Goal: Check status: Check status

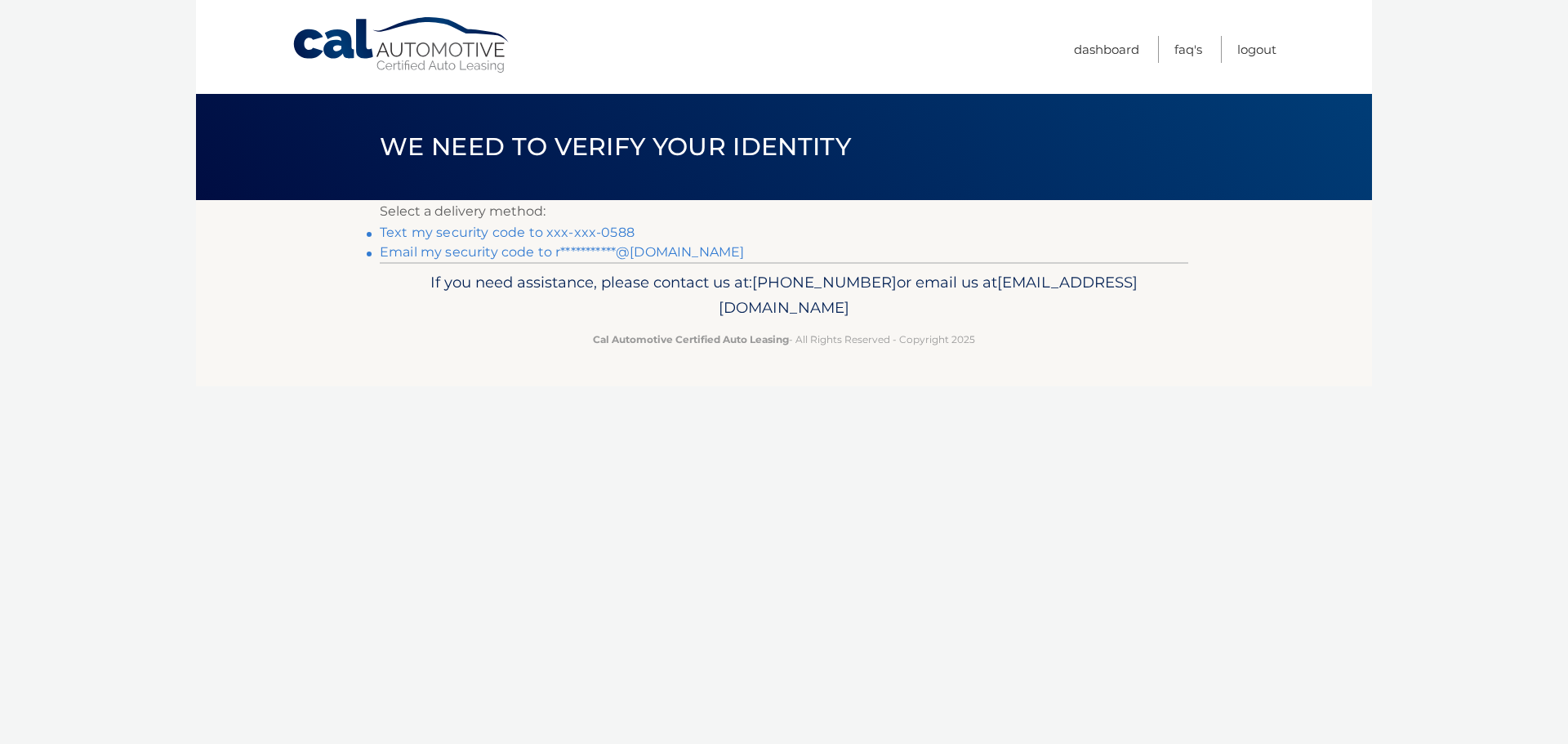
click at [481, 230] on link "Text my security code to xxx-xxx-0588" at bounding box center [506, 233] width 255 height 16
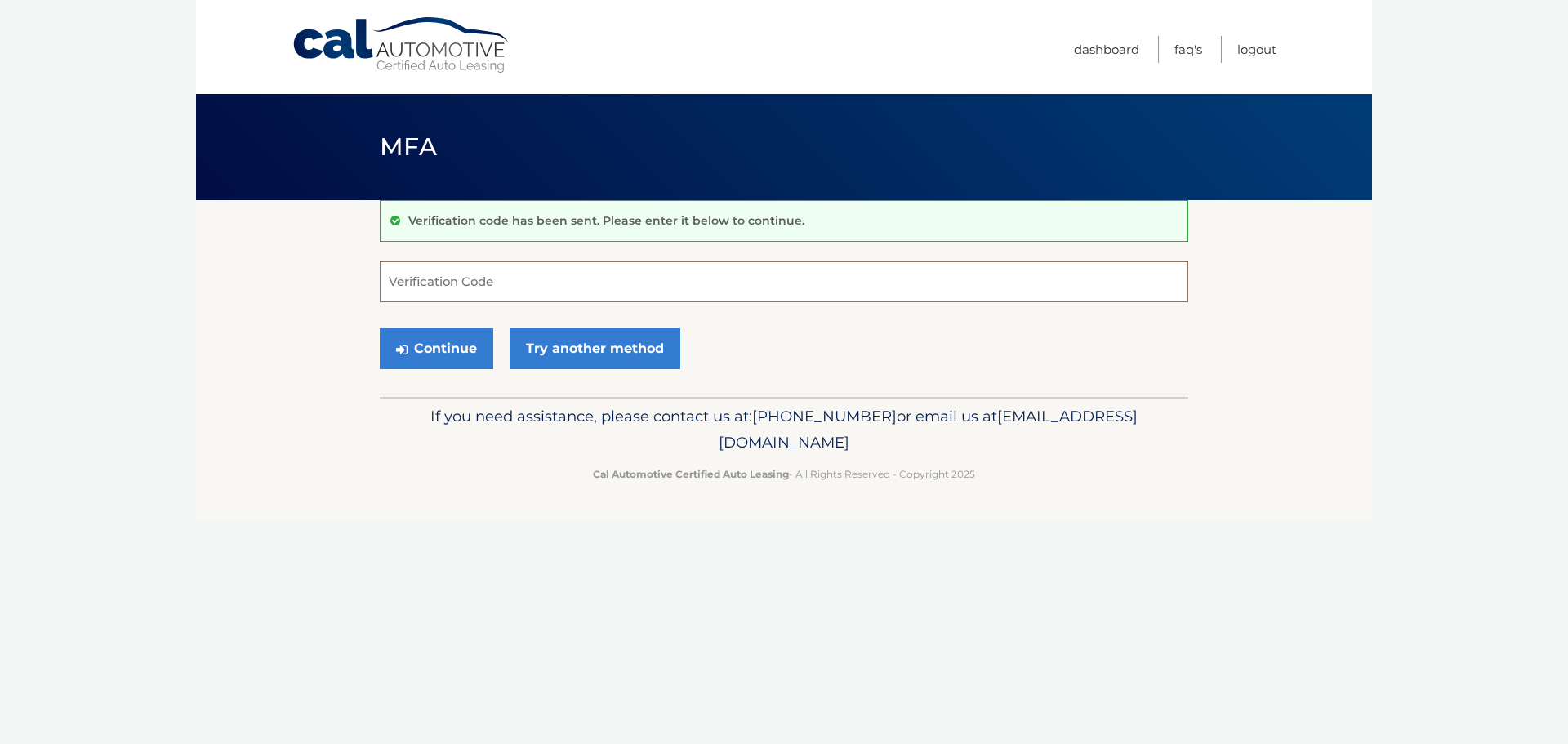
click at [481, 275] on input "Verification Code" at bounding box center [784, 281] width 808 height 41
type input "035706"
click at [433, 350] on button "Continue" at bounding box center [436, 348] width 114 height 41
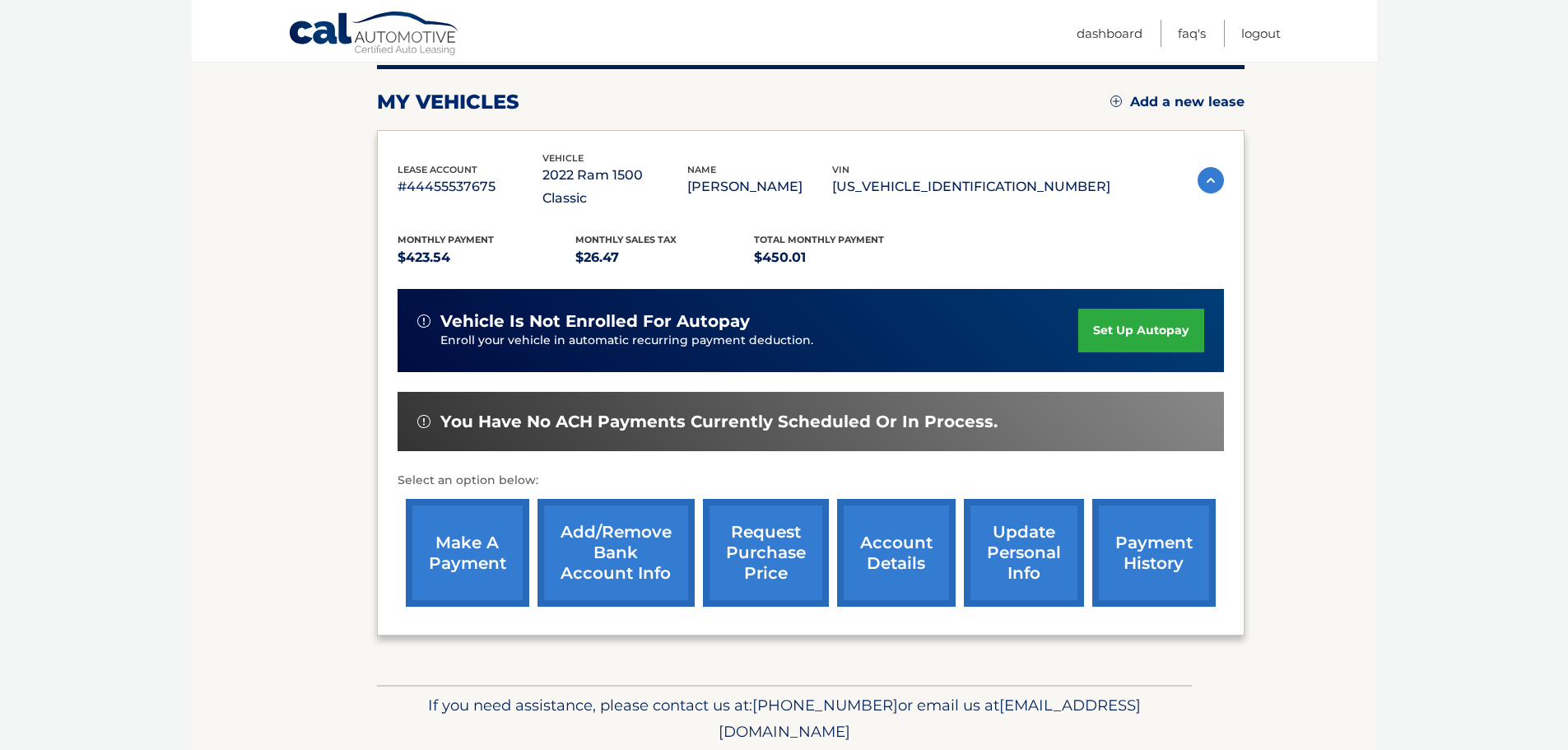
scroll to position [248, 0]
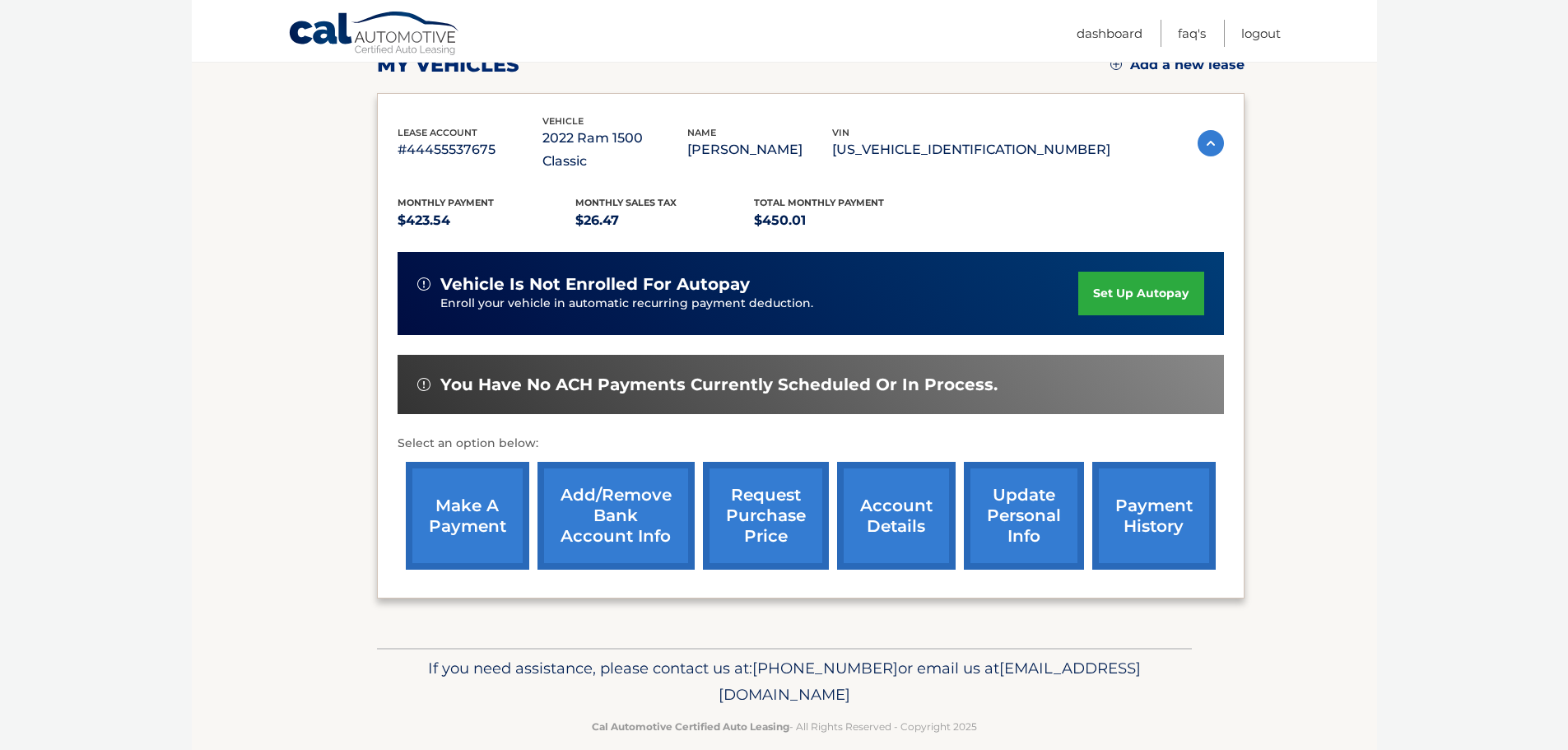
click at [902, 475] on link "account details" at bounding box center [896, 515] width 119 height 108
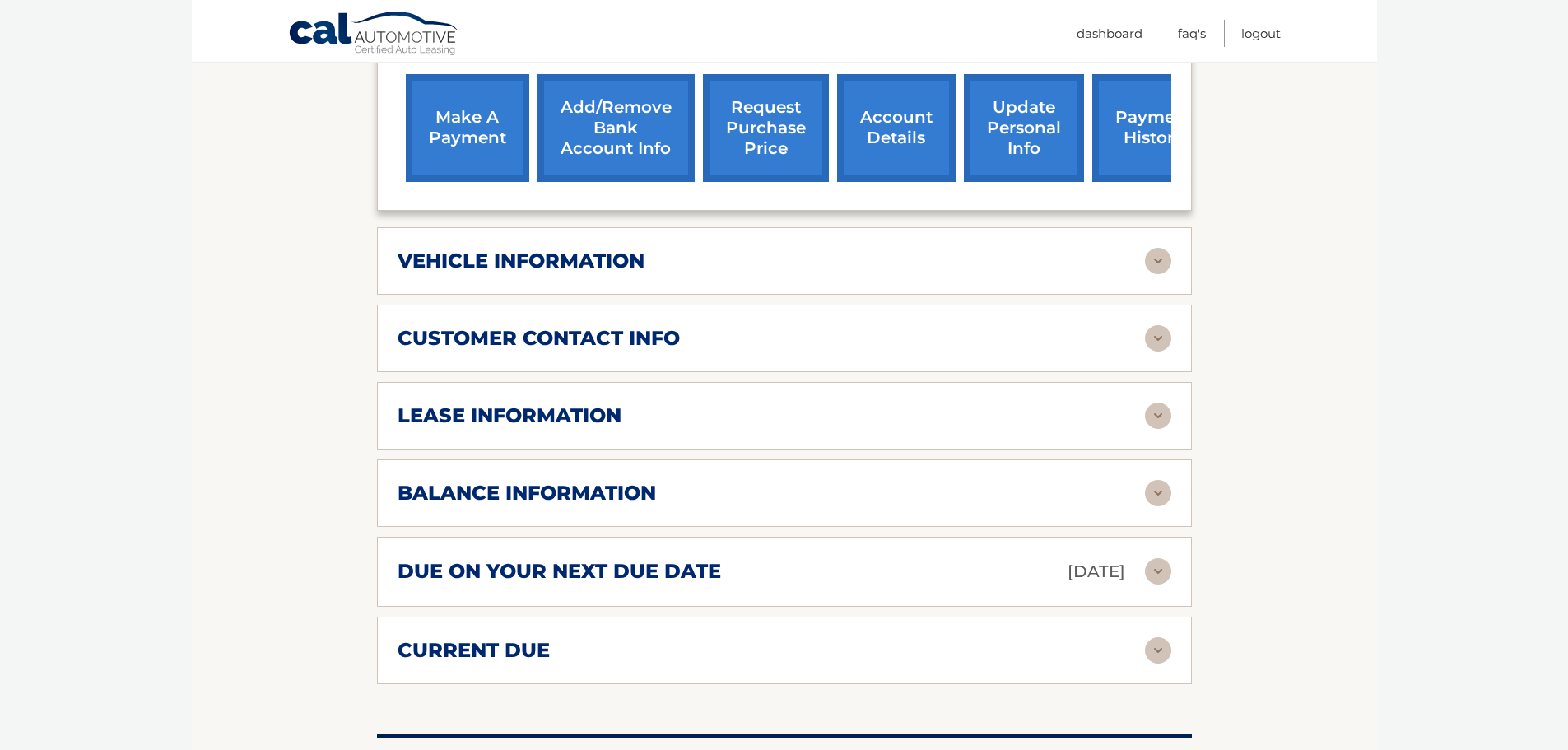
scroll to position [658, 0]
click at [1109, 480] on div "balance information" at bounding box center [771, 492] width 747 height 25
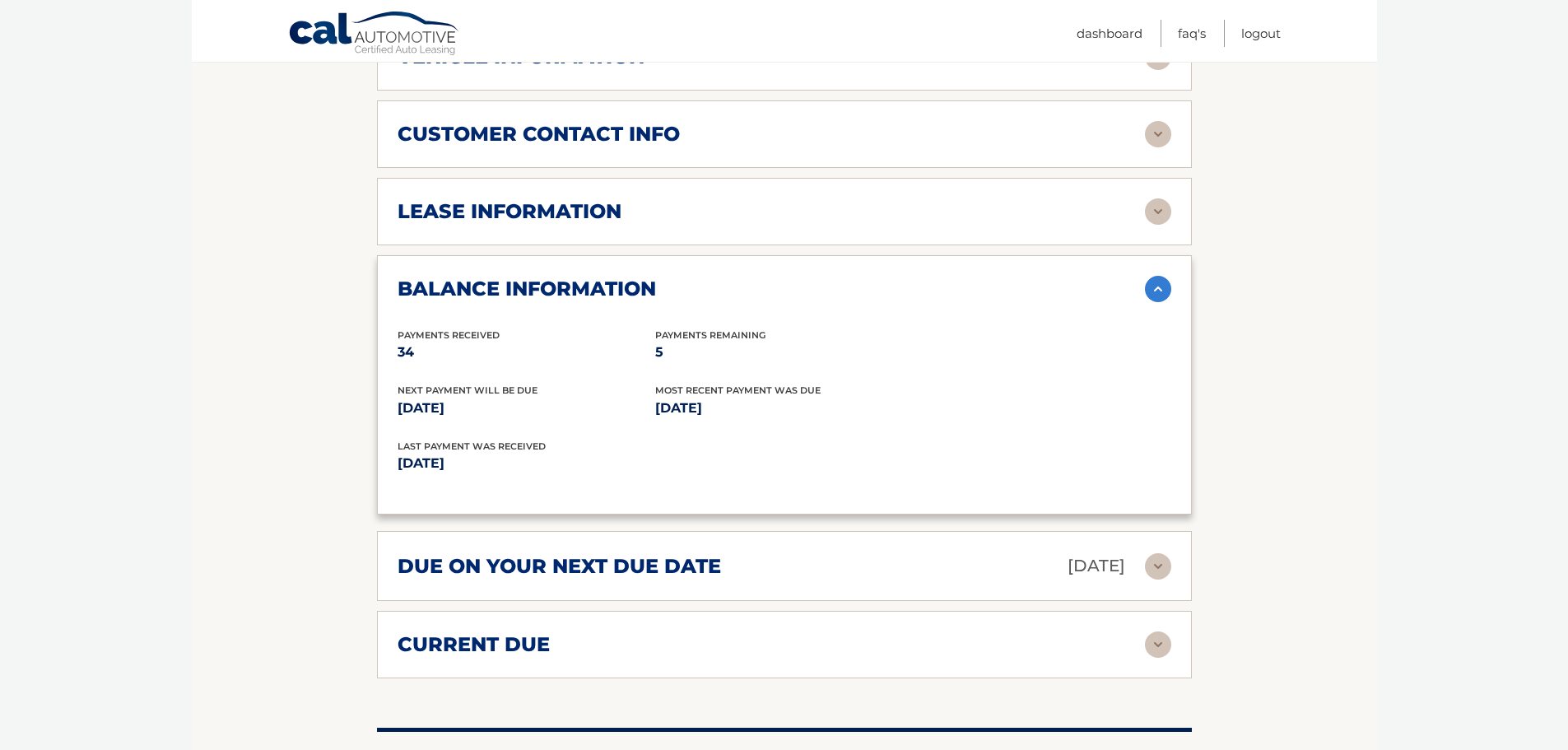
scroll to position [988, 0]
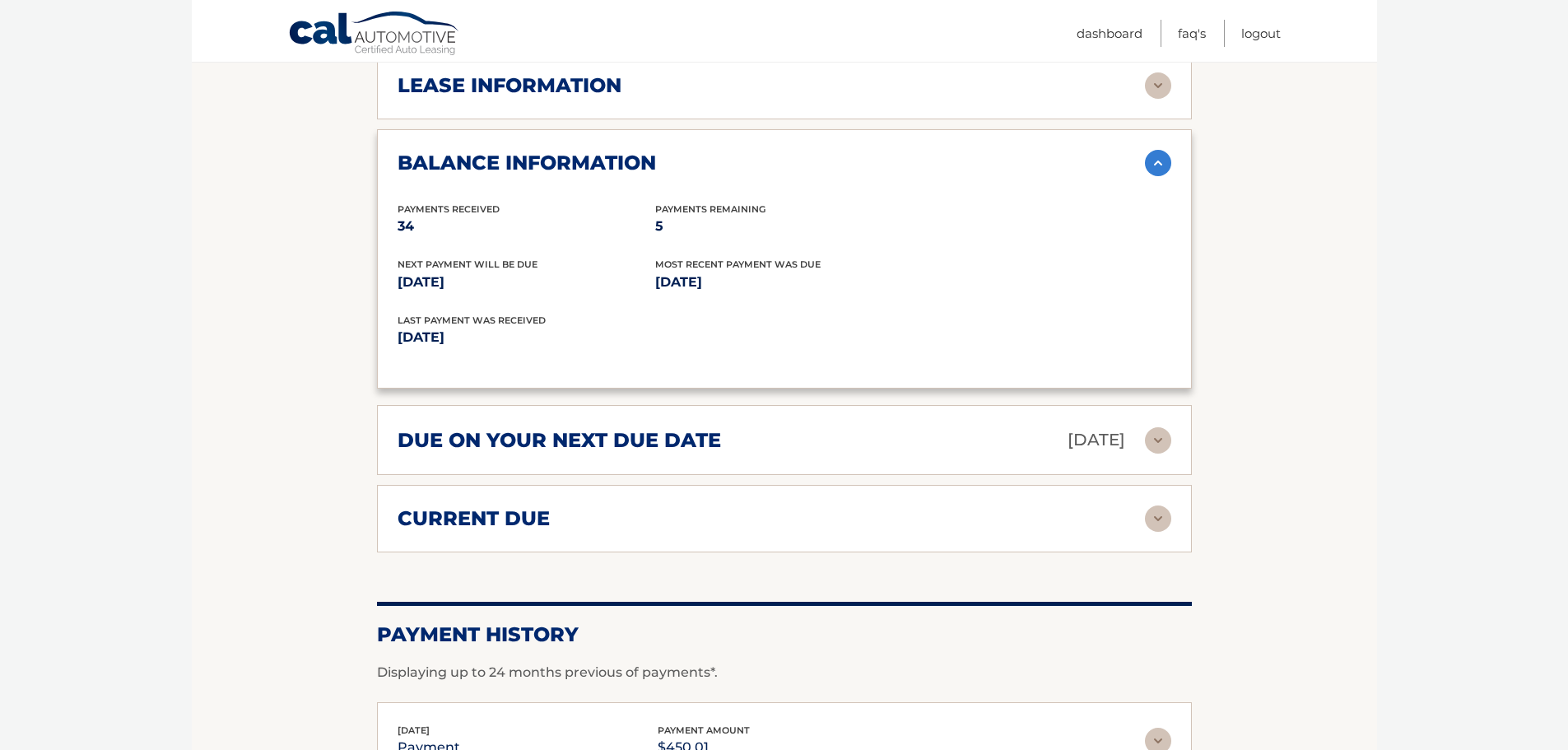
click at [1137, 425] on div "due on your next due date Sep 22, 2025" at bounding box center [771, 439] width 747 height 29
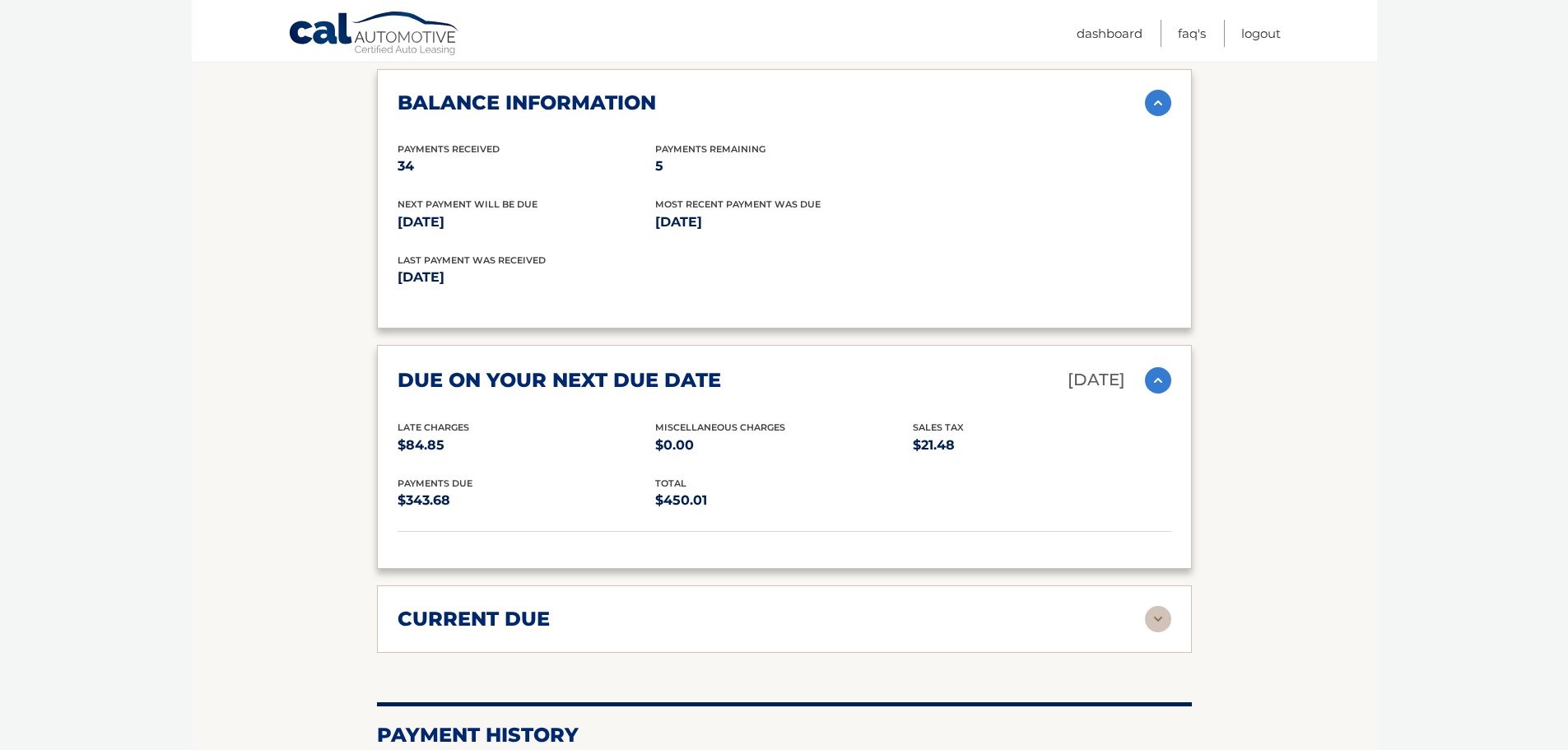
scroll to position [1317, 0]
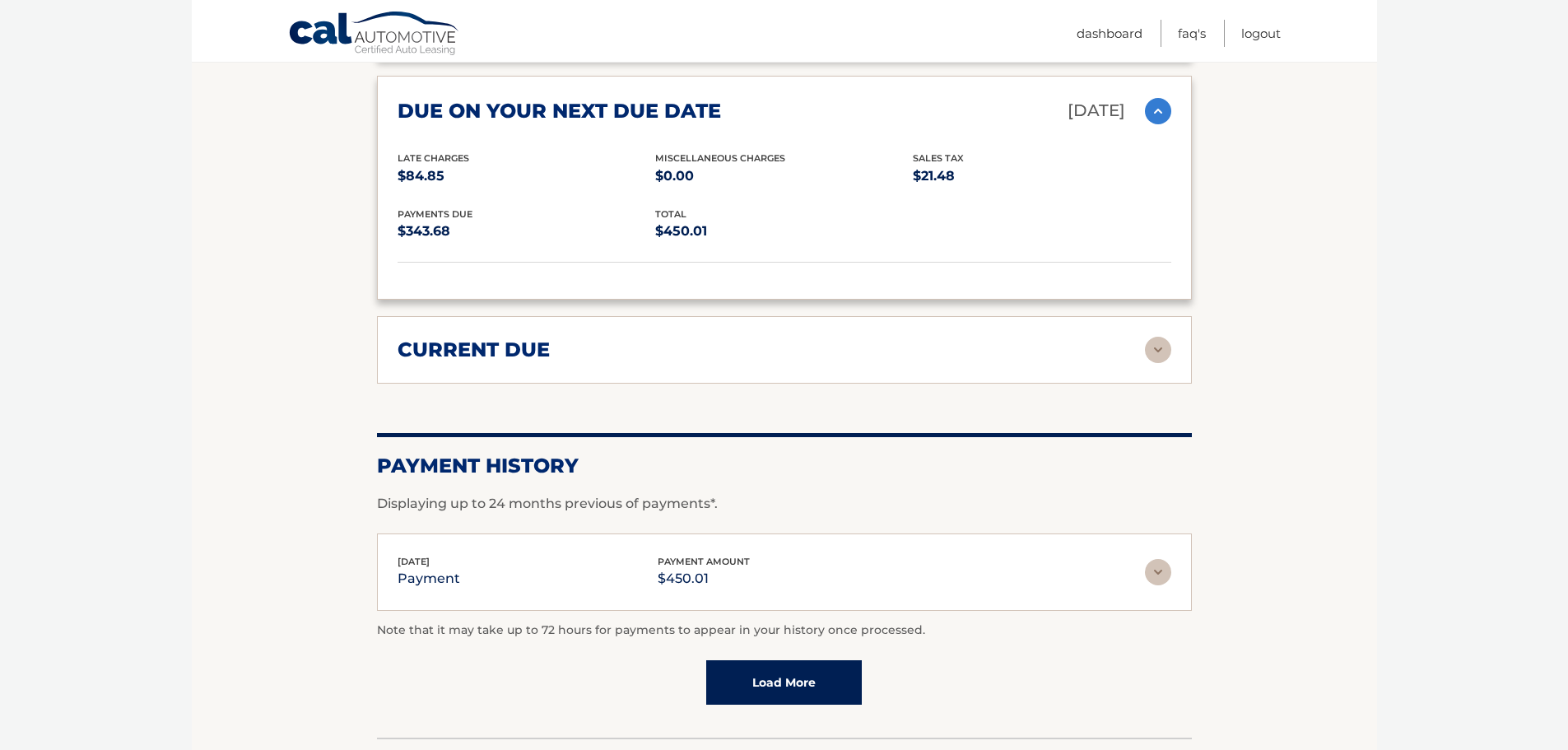
click at [1153, 337] on img at bounding box center [1159, 350] width 26 height 26
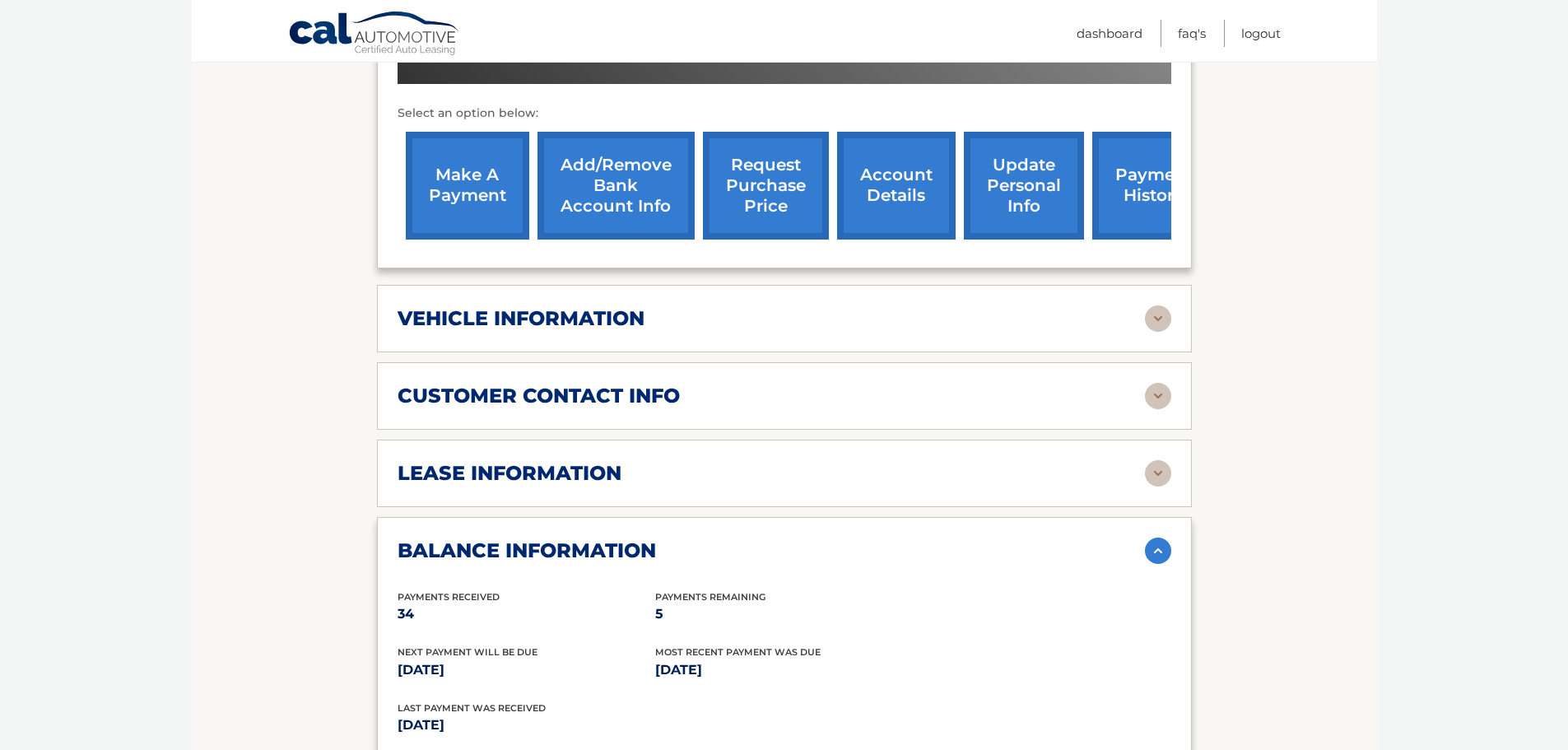
scroll to position [576, 0]
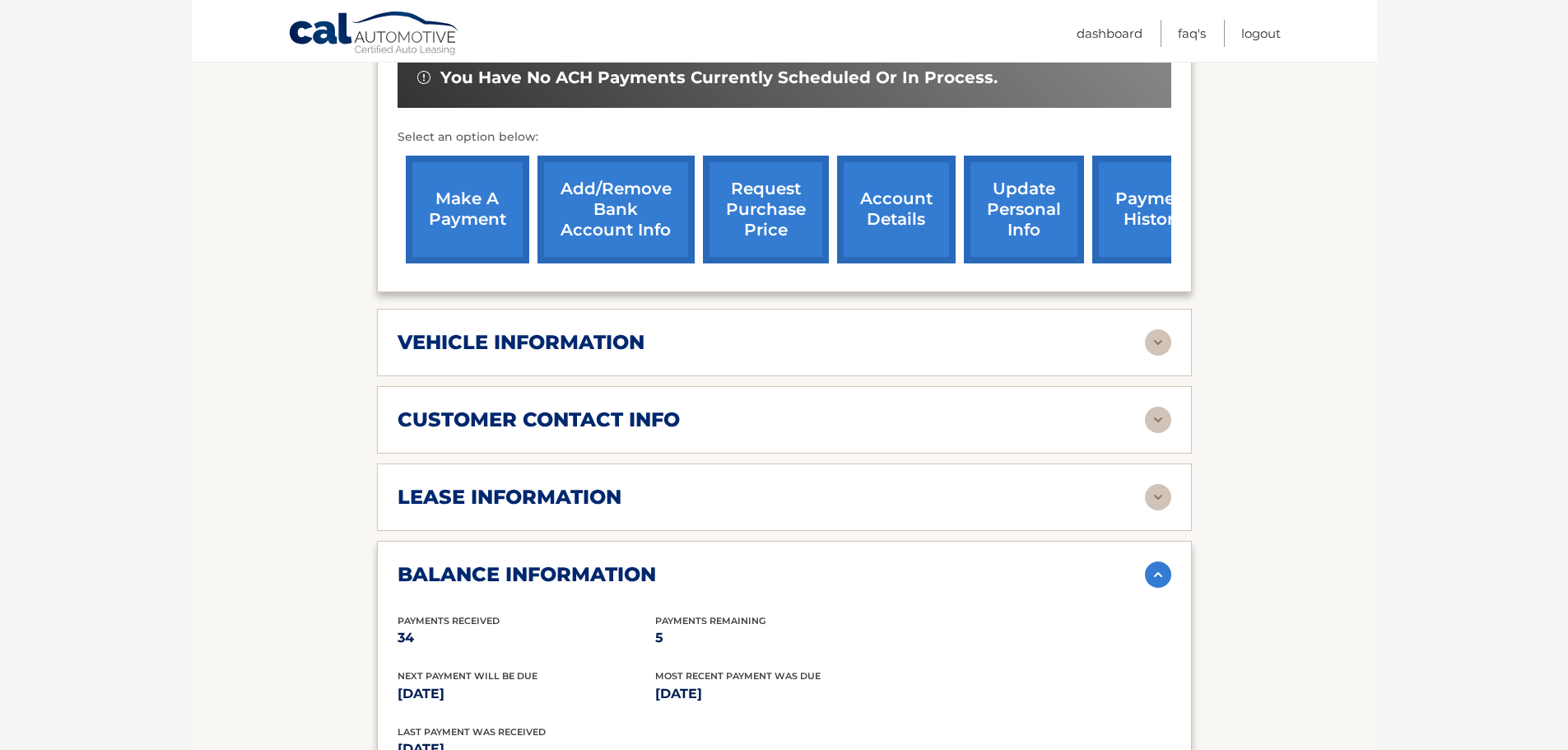
click at [1155, 484] on img at bounding box center [1159, 497] width 26 height 26
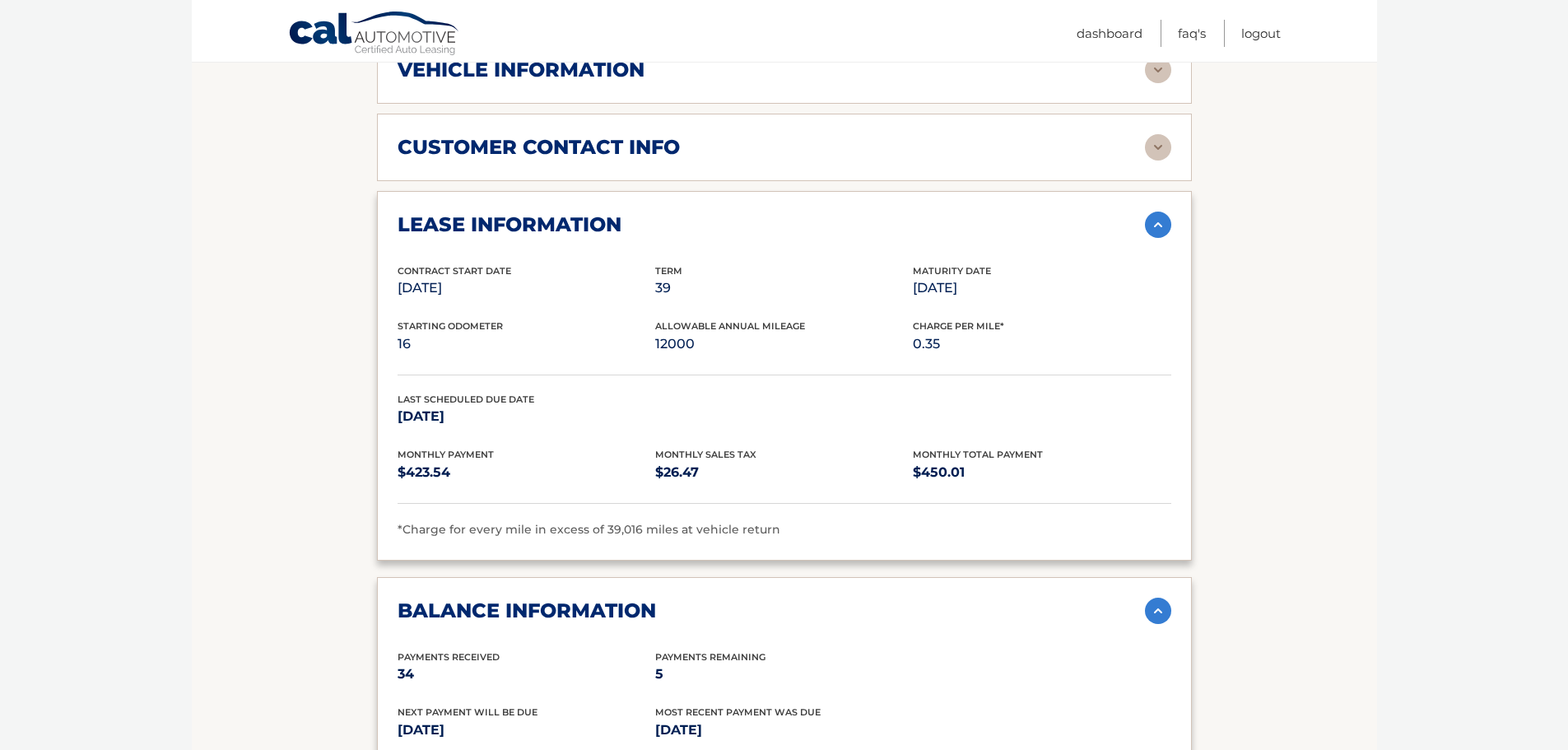
scroll to position [602, 0]
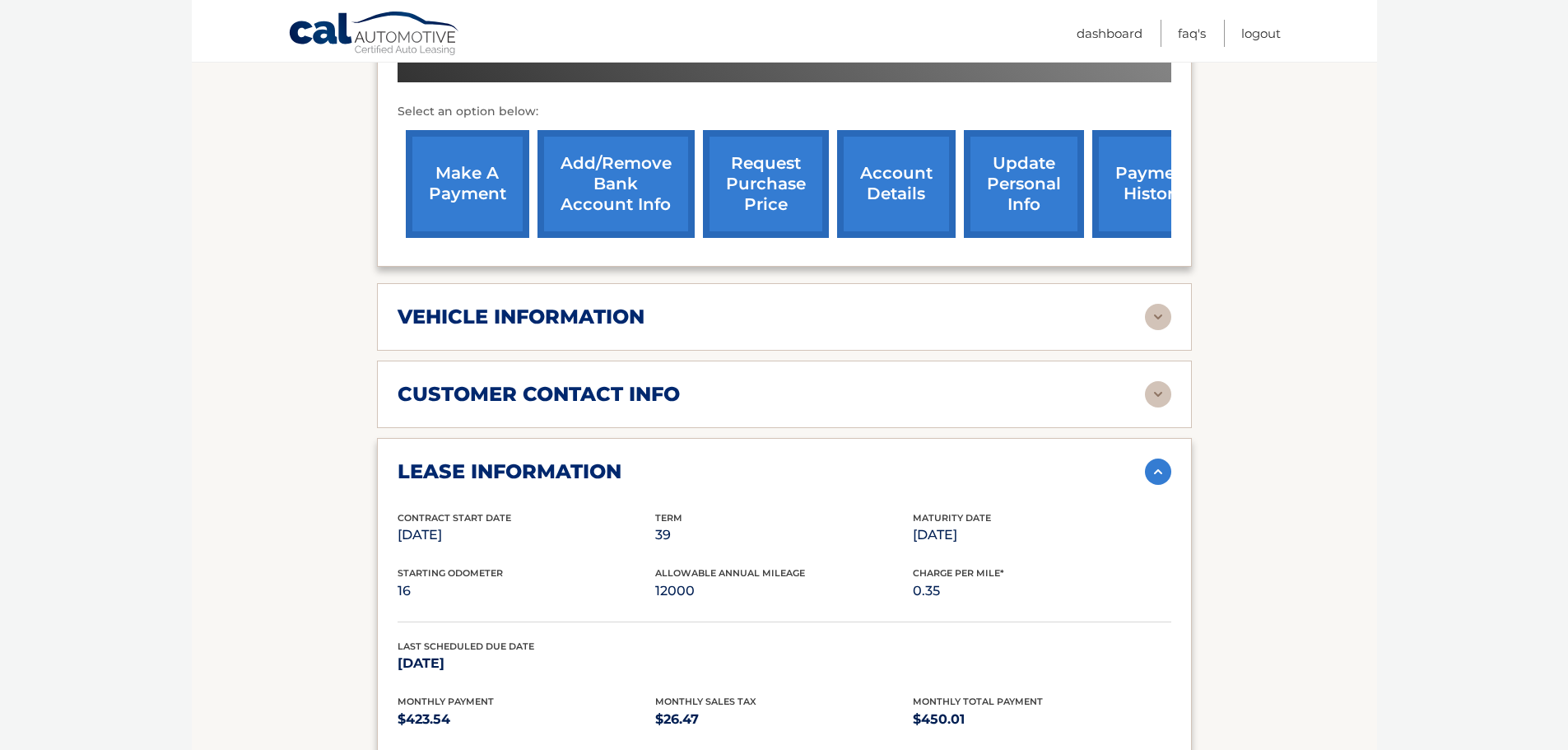
click at [1132, 142] on link "payment history" at bounding box center [1155, 184] width 124 height 108
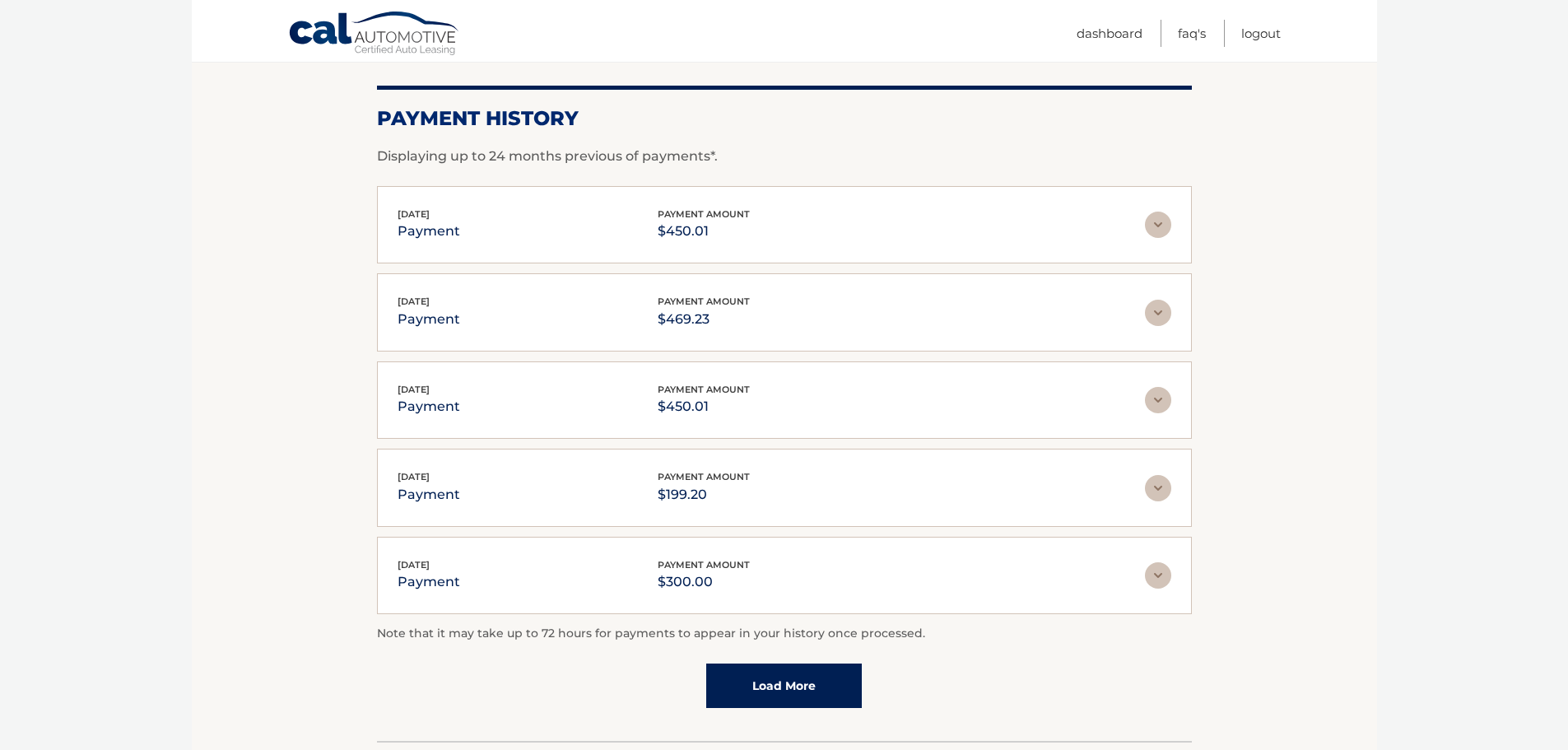
scroll to position [332, 0]
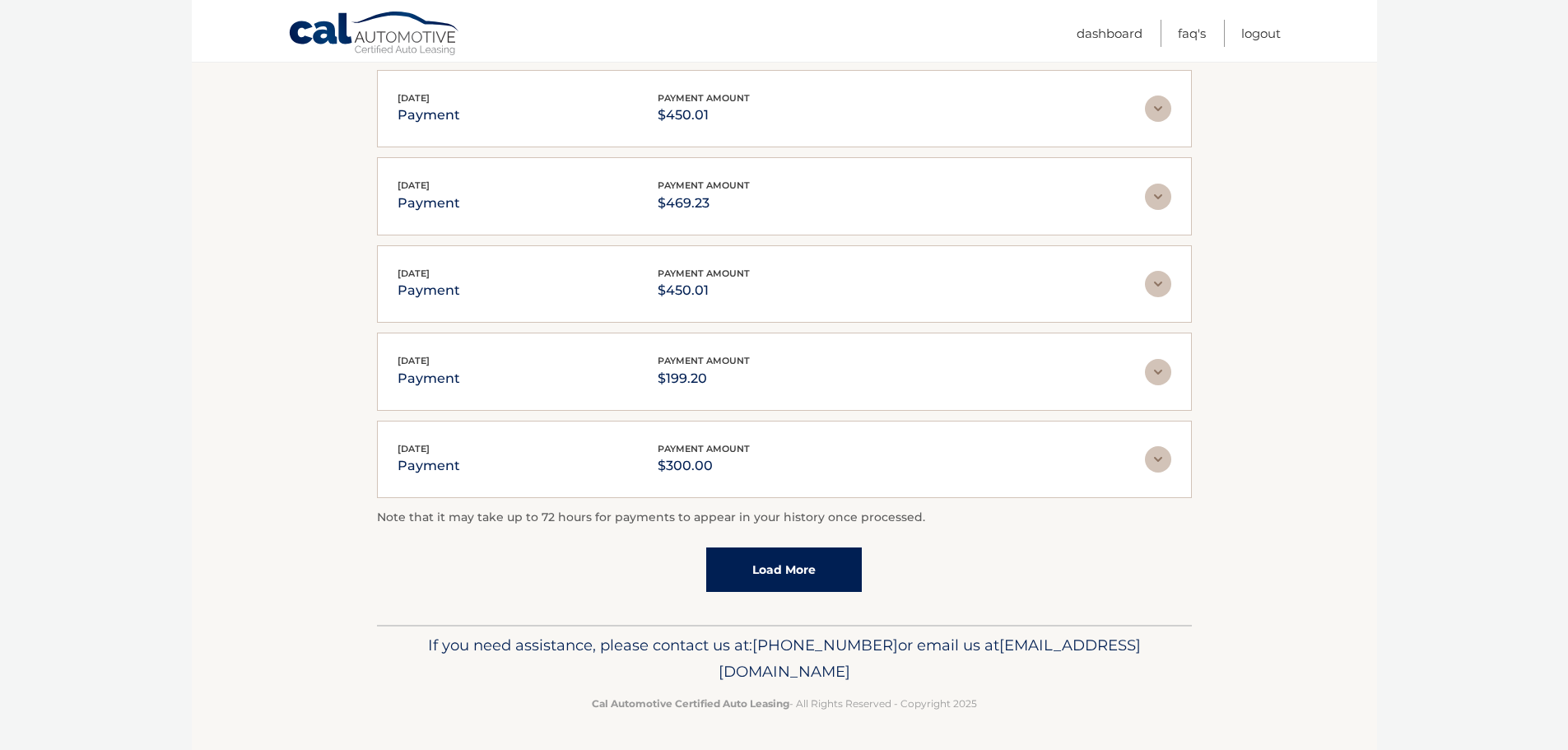
click at [806, 565] on link "Load More" at bounding box center [784, 569] width 156 height 45
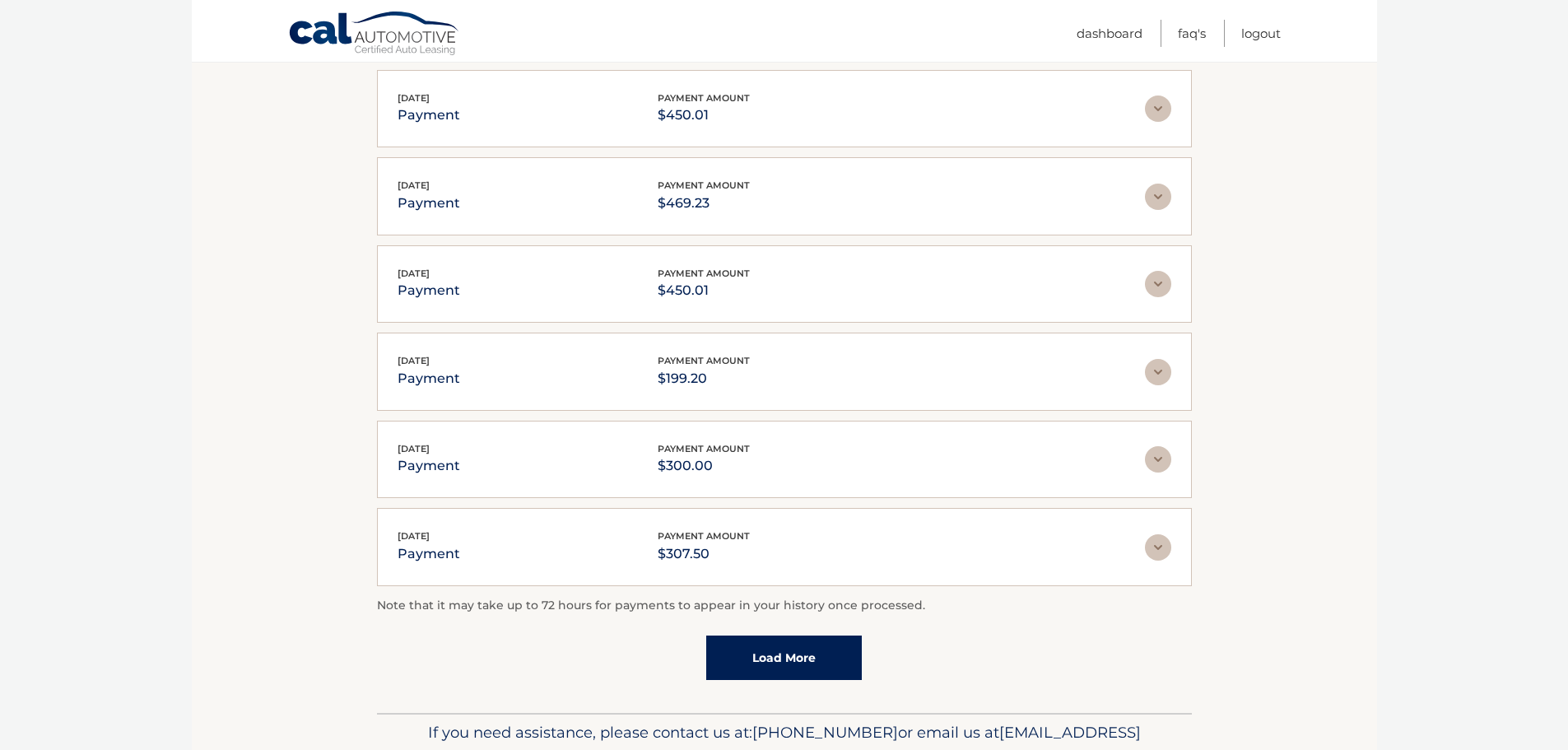
click at [781, 658] on link "Load More" at bounding box center [784, 657] width 156 height 45
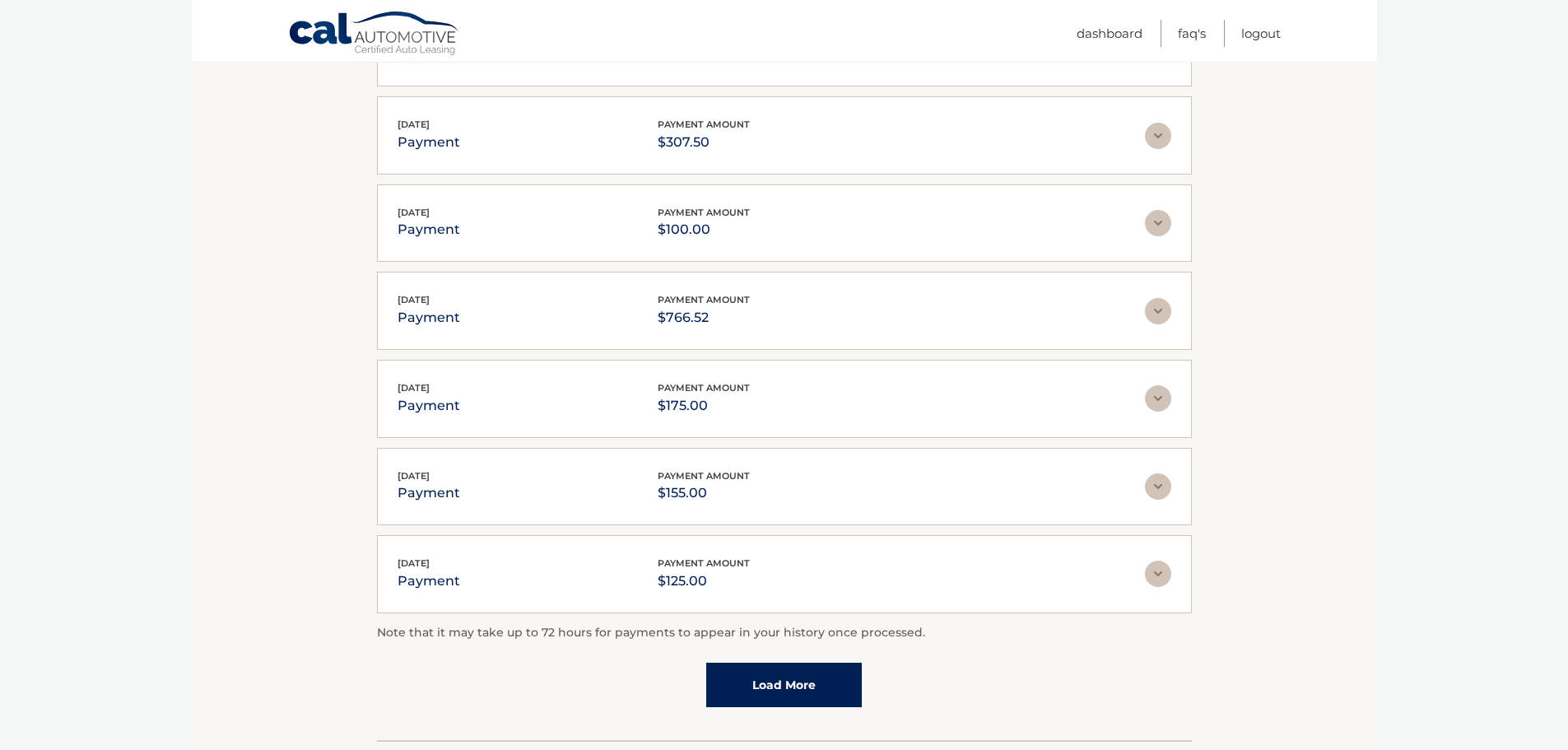
scroll to position [826, 0]
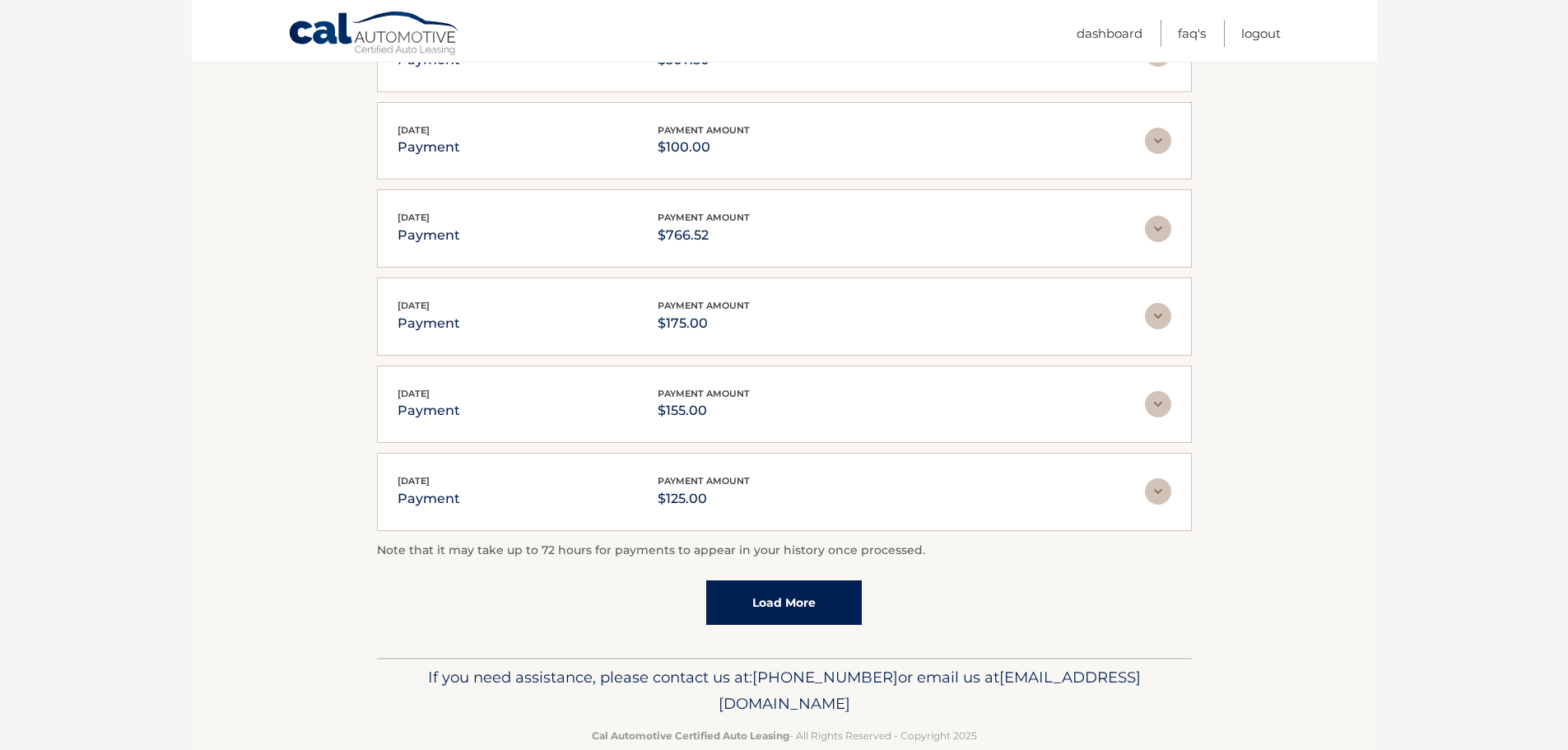
click at [796, 599] on link "Load More" at bounding box center [784, 602] width 156 height 45
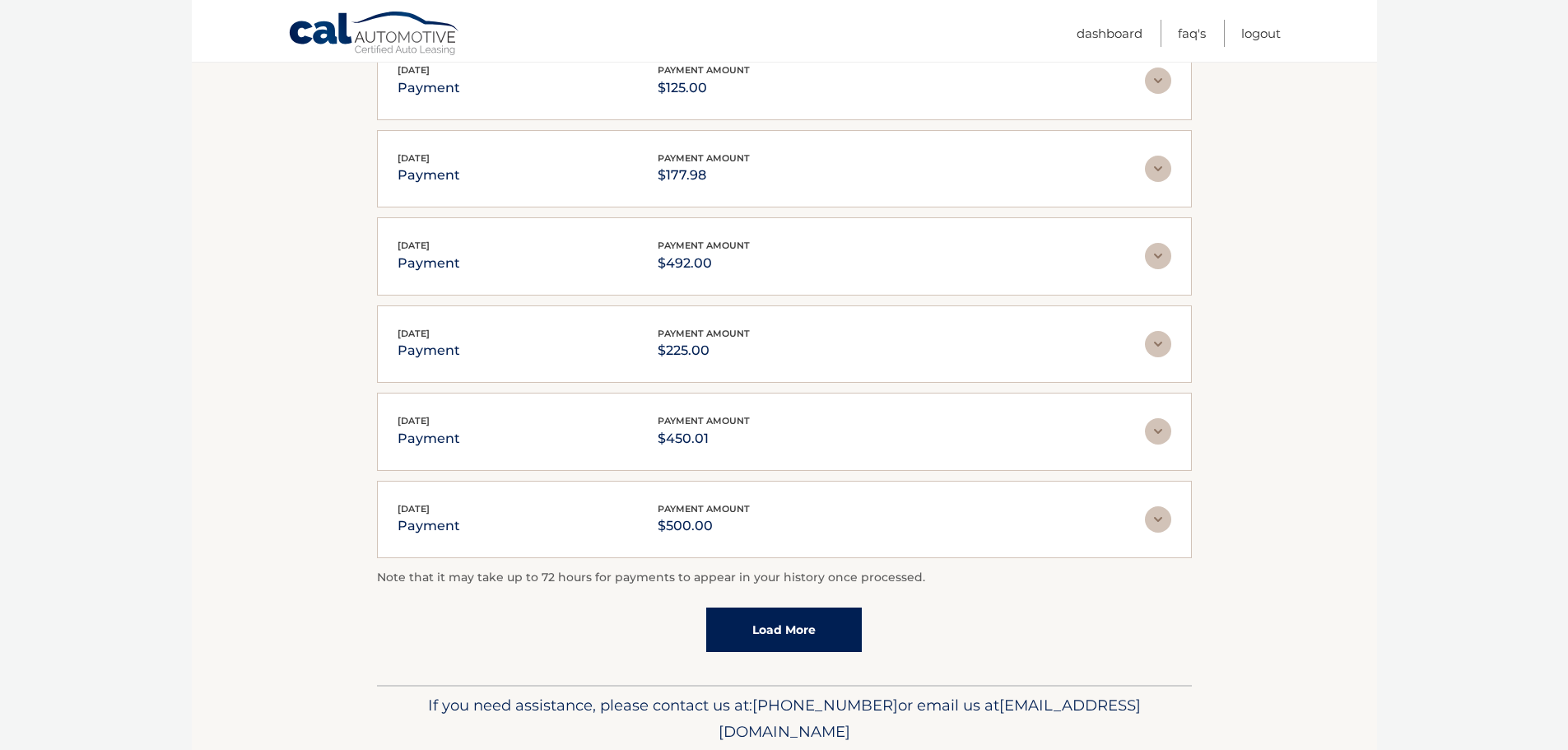
scroll to position [1237, 0]
click at [794, 632] on link "Load More" at bounding box center [784, 629] width 156 height 45
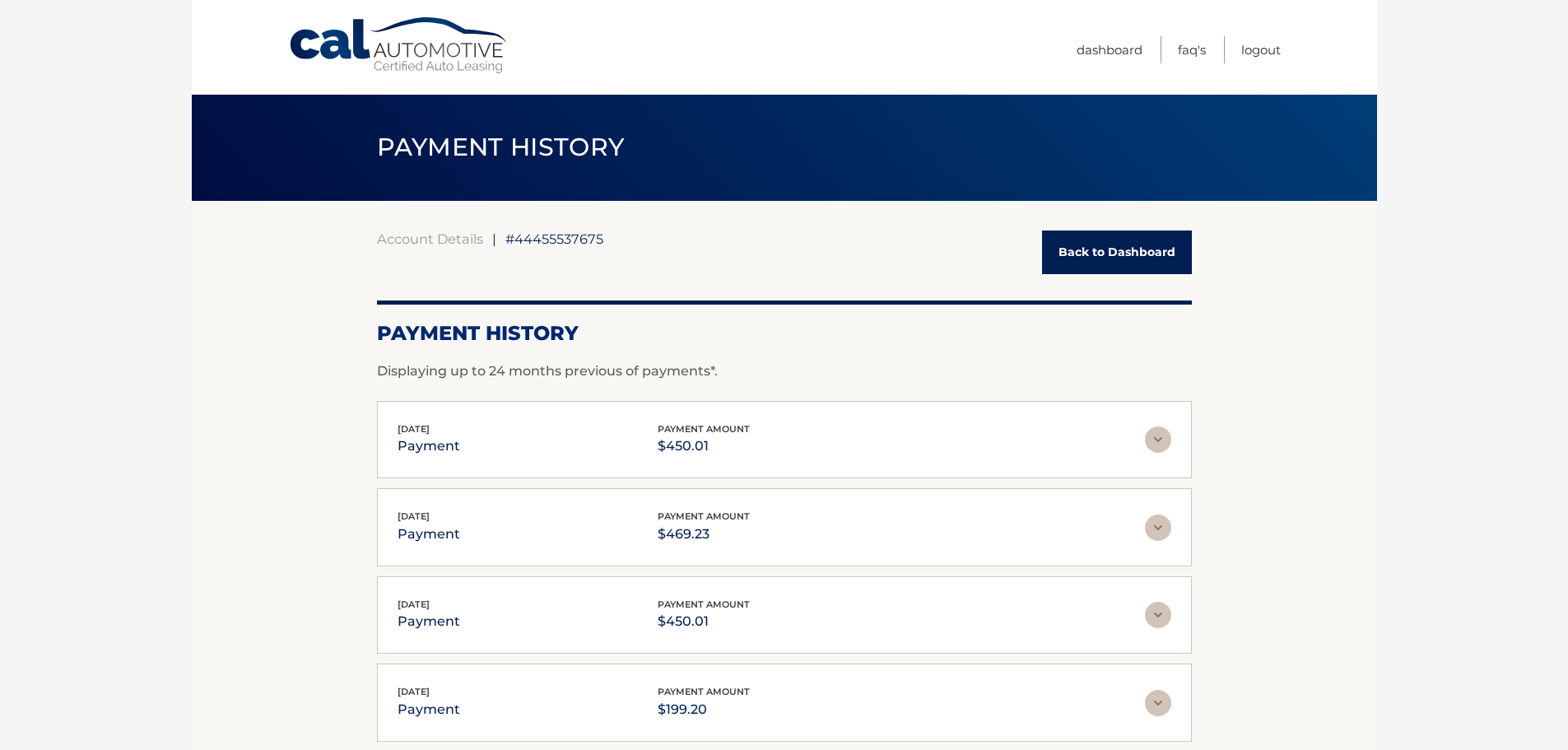
scroll to position [0, 0]
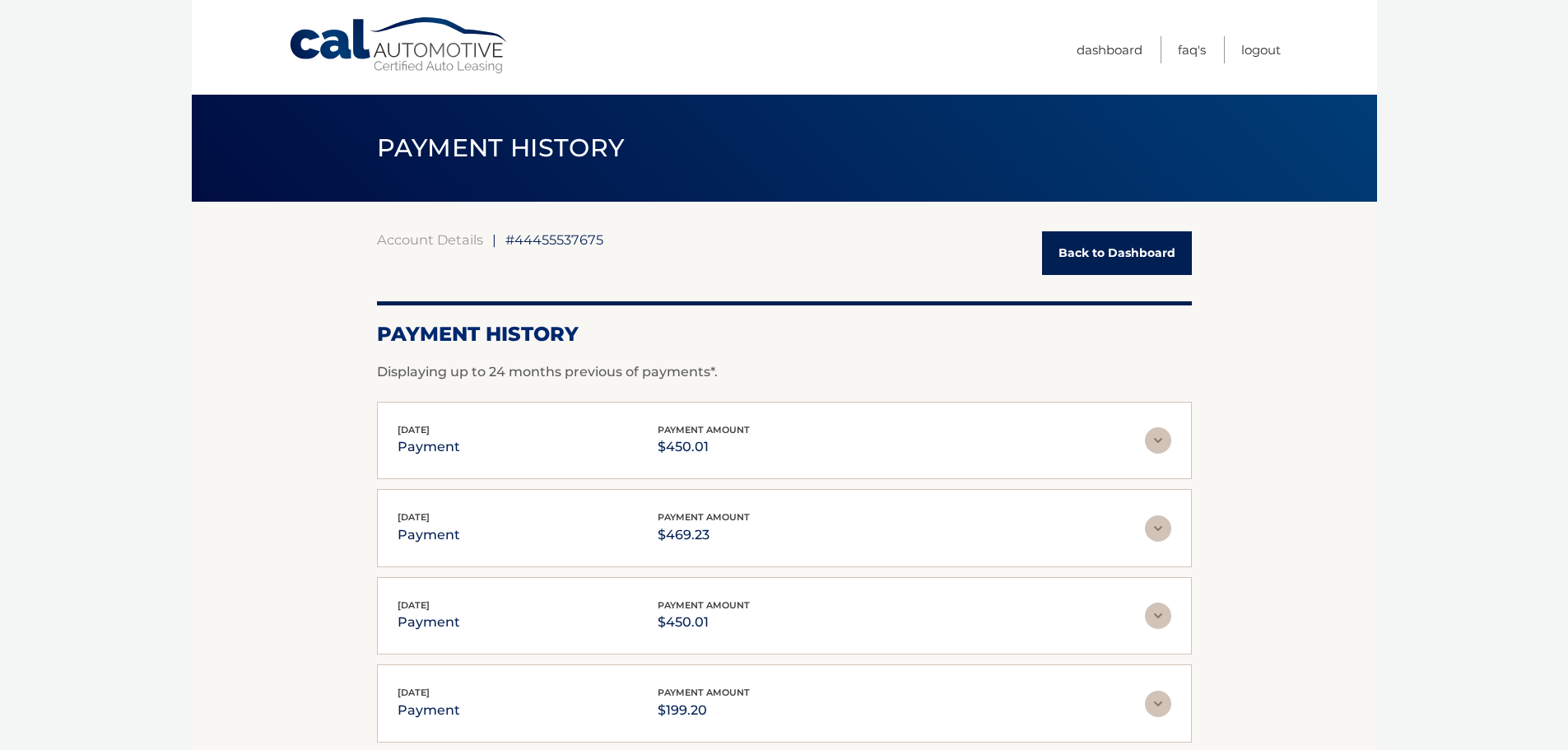
click at [1134, 256] on link "Back to Dashboard" at bounding box center [1118, 254] width 150 height 44
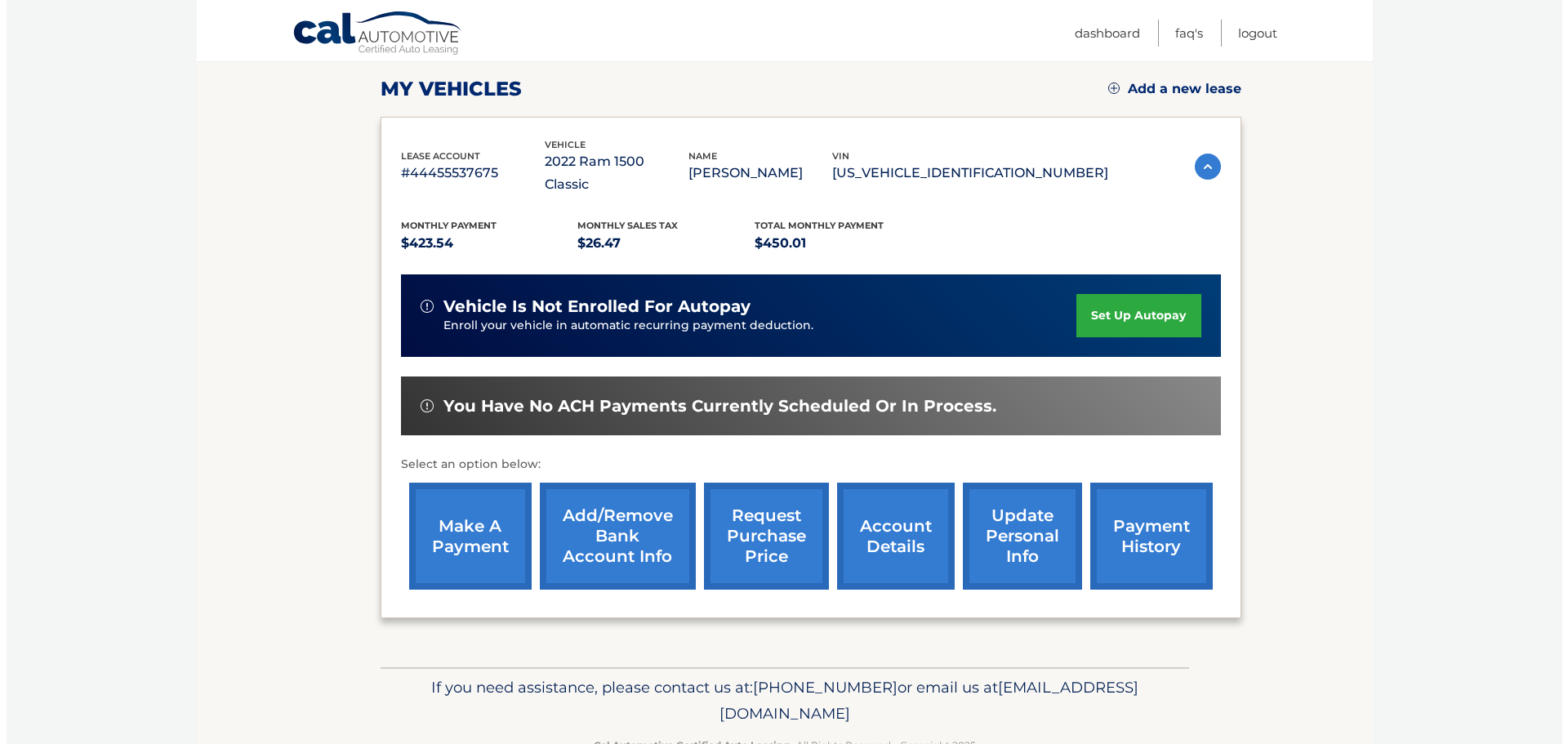
scroll to position [246, 0]
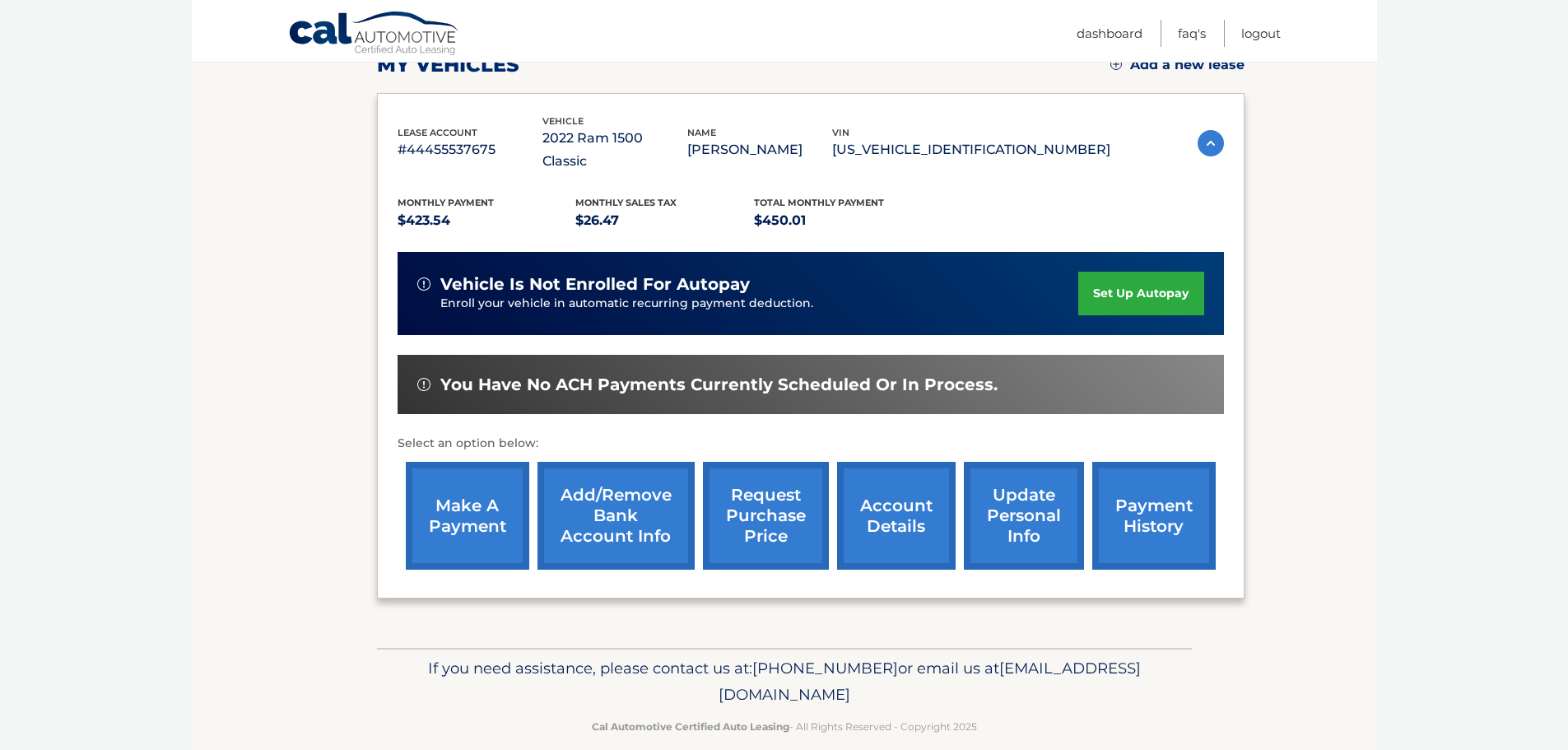
click at [758, 494] on link "request purchase price" at bounding box center [766, 515] width 126 height 108
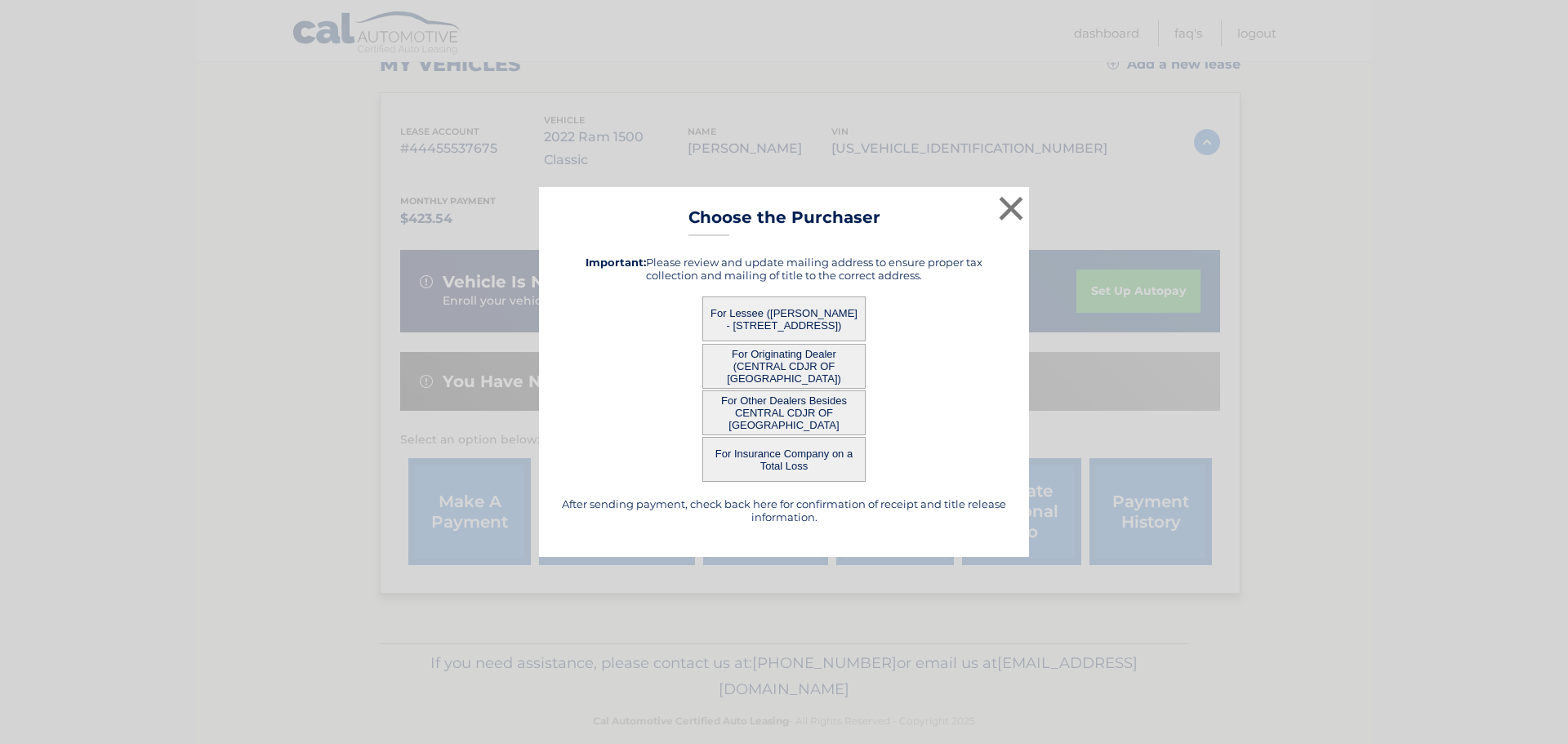
click at [791, 314] on button "For Lessee ([PERSON_NAME] - [STREET_ADDRESS])" at bounding box center [784, 318] width 163 height 45
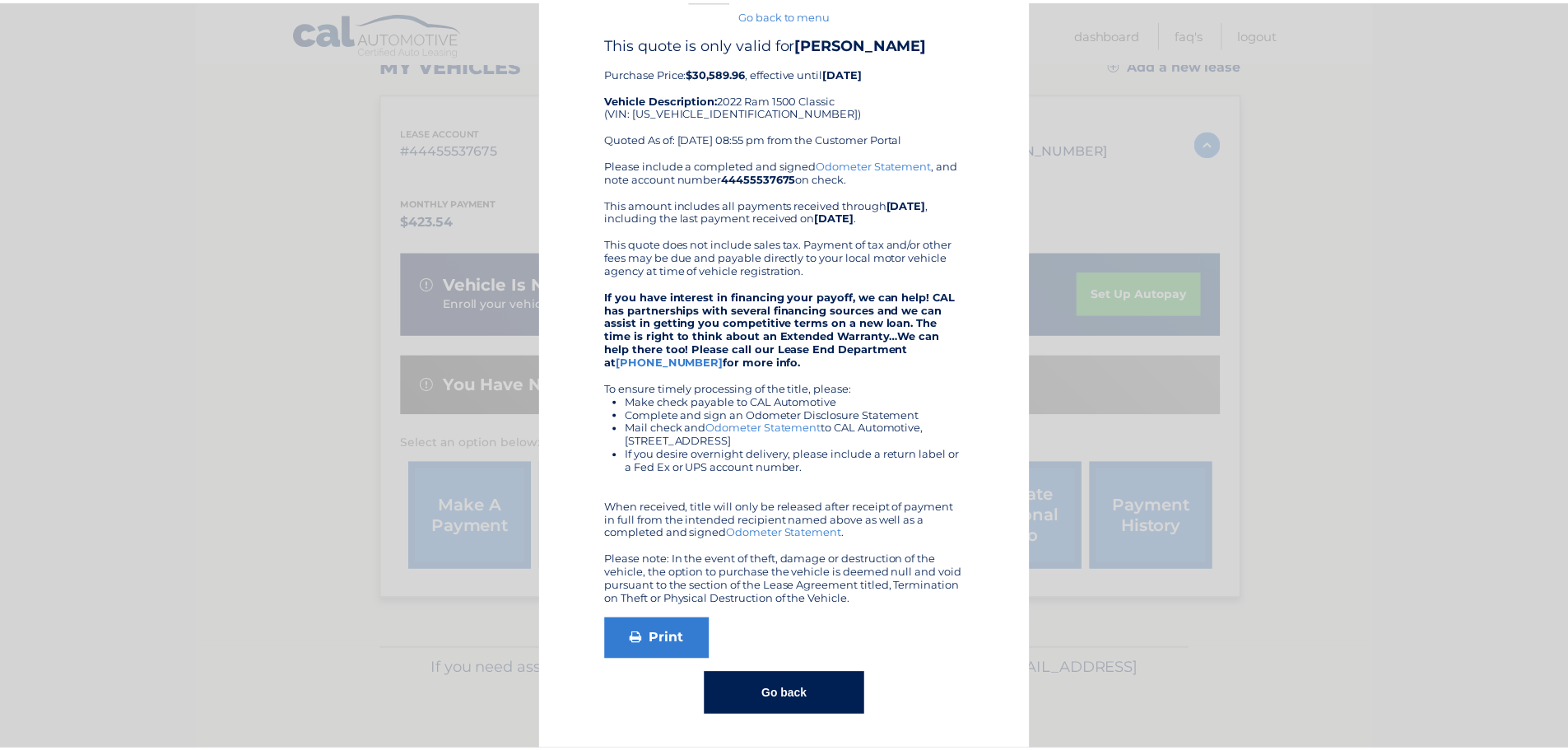
scroll to position [0, 0]
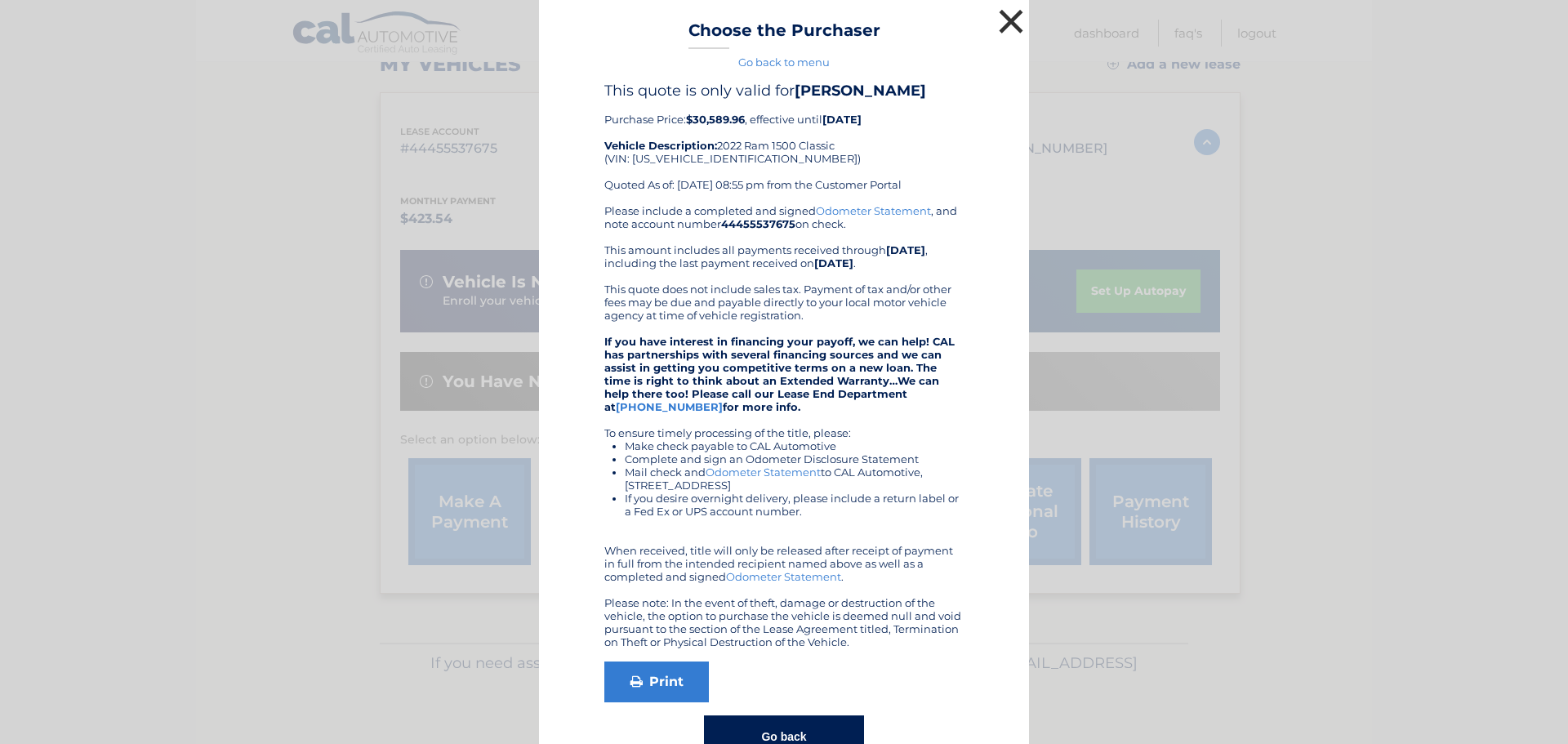
click at [1004, 25] on button "×" at bounding box center [1010, 21] width 33 height 33
